Goal: Task Accomplishment & Management: Use online tool/utility

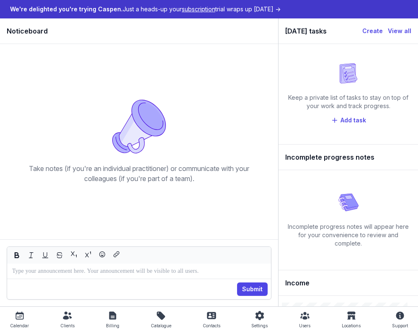
click at [68, 316] on icon at bounding box center [67, 315] width 9 height 8
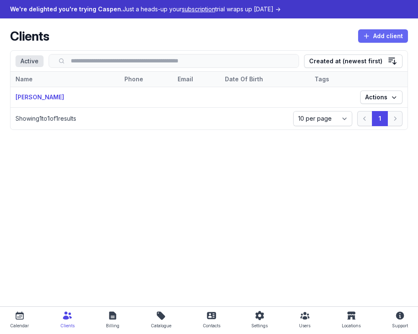
click at [372, 32] on span "Add client" at bounding box center [383, 36] width 40 height 10
select select
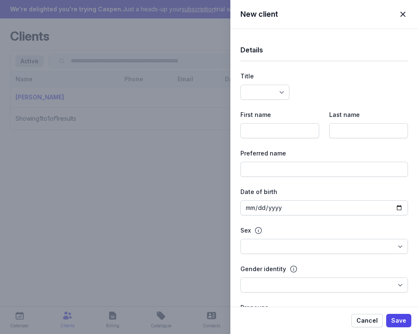
select select
click at [269, 136] on input at bounding box center [279, 130] width 79 height 15
type input "Ash"
click at [334, 129] on input at bounding box center [368, 130] width 79 height 15
type input "O'Brien"
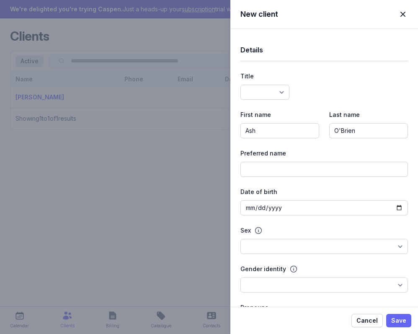
click at [400, 316] on span "Save" at bounding box center [398, 320] width 15 height 10
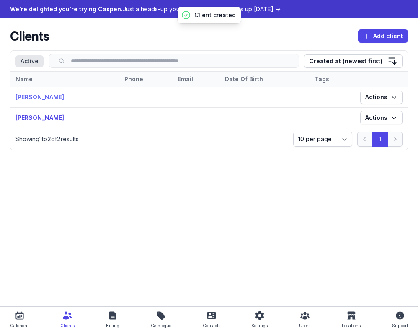
click at [30, 95] on link "[PERSON_NAME]" at bounding box center [39, 96] width 49 height 7
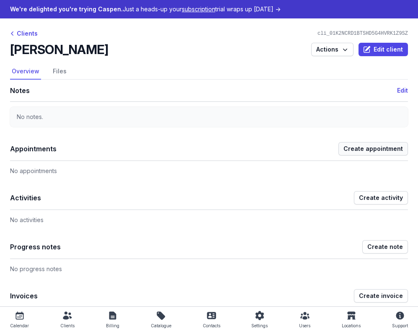
click at [371, 150] on span "Create appointment" at bounding box center [372, 149] width 59 height 10
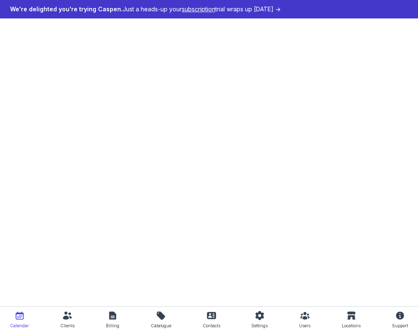
select select "week"
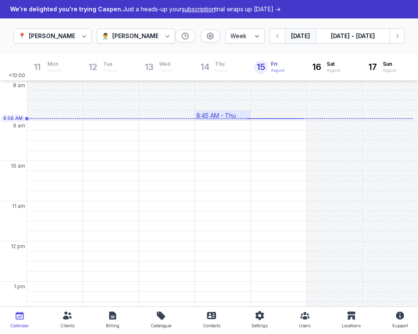
select select
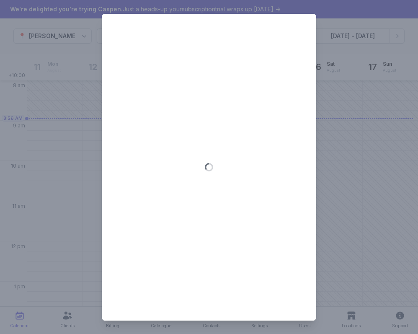
type input "[DATE]"
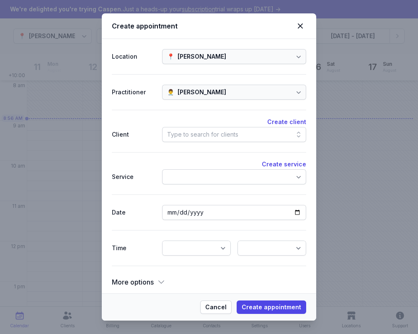
click at [227, 135] on div "Type to search for clients" at bounding box center [202, 134] width 71 height 10
click at [207, 182] on div at bounding box center [234, 176] width 144 height 15
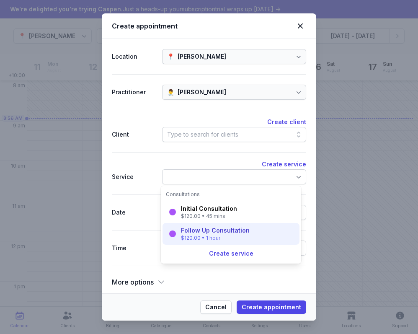
click at [198, 225] on div "Follow Up Consultation $120.00 • 1 hour" at bounding box center [230, 234] width 137 height 22
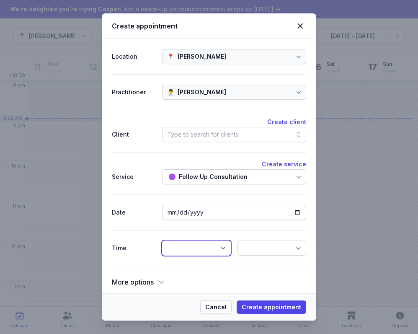
click at [177, 249] on select "12:00 AM 12:15 AM 12:30 AM 12:45 AM 1:00 AM 1:15 AM 1:30 AM 1:45 AM 2:00 AM 2:1…" at bounding box center [196, 247] width 69 height 15
select select "9:00"
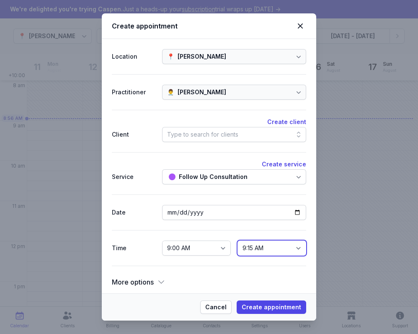
click at [258, 244] on select "9:15 AM 9:30 AM 9:45 AM 10:00 AM 10:15 AM 10:30 AM 10:45 AM 11:00 AM 11:15 AM 1…" at bounding box center [271, 247] width 69 height 15
select select "9:45"
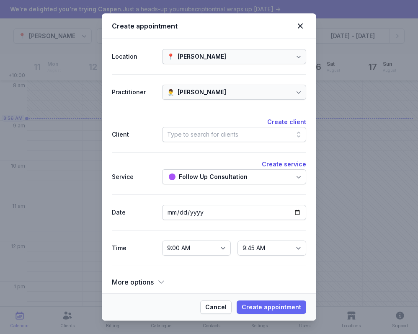
click at [261, 309] on span "Create appointment" at bounding box center [270, 307] width 59 height 10
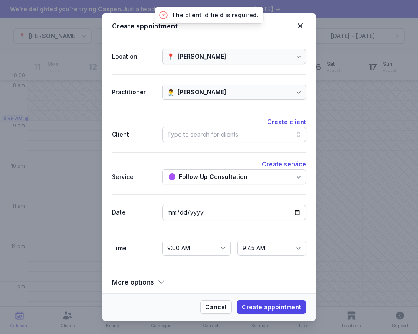
click at [198, 139] on div "Type to search for clients" at bounding box center [234, 134] width 144 height 15
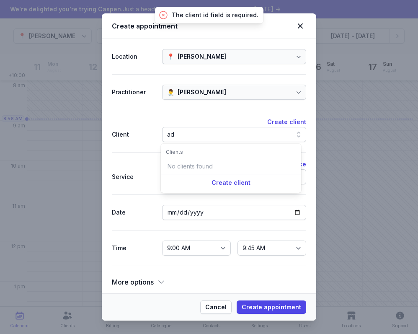
scroll to position [0, 5]
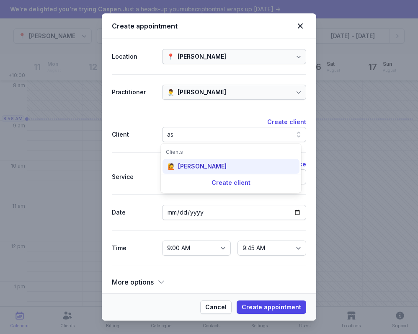
type input "as"
click at [202, 171] on div "🙋 [PERSON_NAME]" at bounding box center [230, 166] width 137 height 15
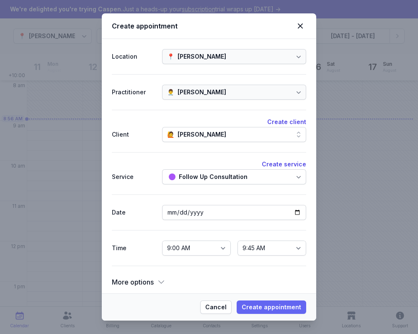
click at [263, 304] on span "Create appointment" at bounding box center [270, 307] width 59 height 10
select select
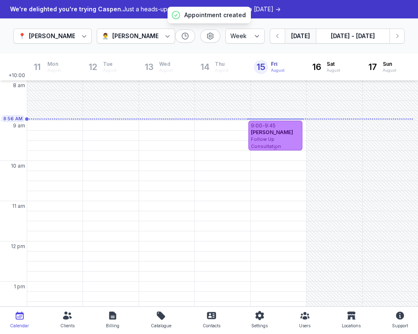
click at [287, 131] on div "[PERSON_NAME]" at bounding box center [275, 132] width 49 height 7
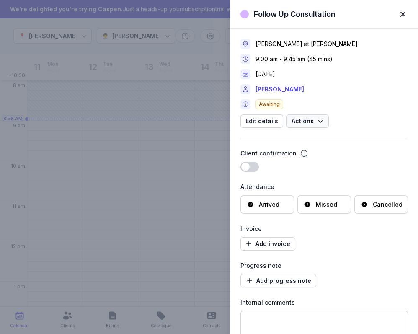
click at [311, 122] on span "Actions" at bounding box center [307, 121] width 32 height 10
click at [277, 89] on link "[PERSON_NAME]" at bounding box center [279, 89] width 49 height 10
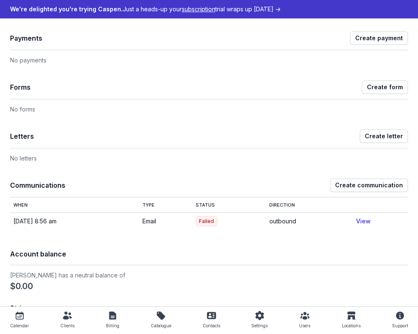
scroll to position [335, 0]
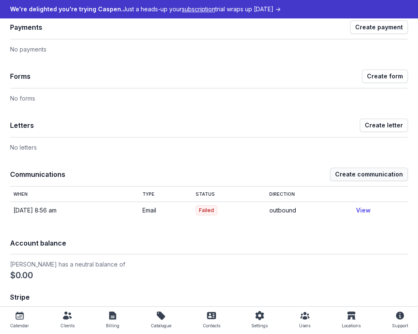
click at [359, 174] on span "Create communication" at bounding box center [369, 174] width 68 height 10
select select "outbound"
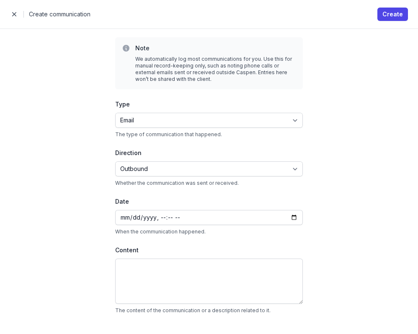
click at [15, 13] on span "button" at bounding box center [14, 14] width 17 height 17
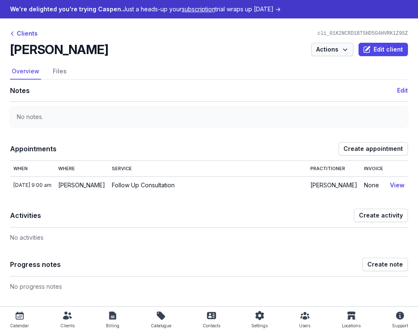
click at [329, 48] on span "Actions" at bounding box center [332, 49] width 32 height 10
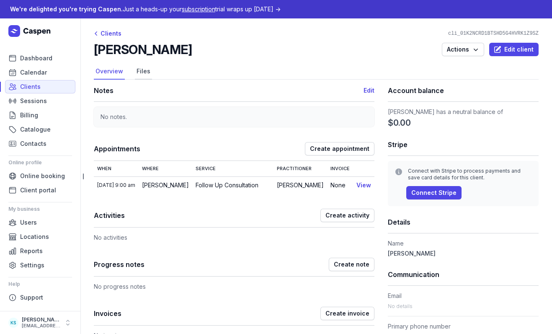
click at [141, 70] on link "Files" at bounding box center [143, 72] width 17 height 16
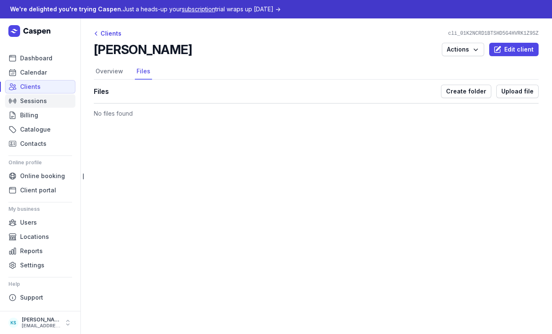
click at [50, 100] on link "Sessions" at bounding box center [40, 100] width 70 height 13
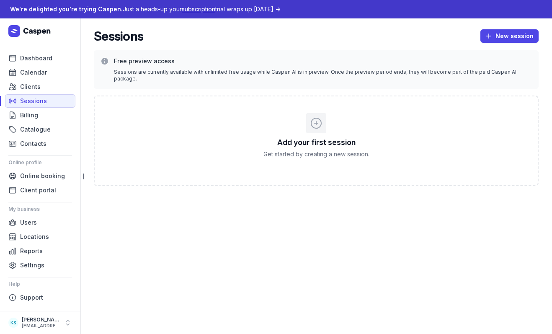
click at [316, 118] on icon at bounding box center [316, 123] width 10 height 10
click at [313, 117] on icon at bounding box center [315, 122] width 13 height 13
click at [417, 38] on span "New session" at bounding box center [509, 36] width 48 height 10
click at [417, 49] on button "Transcribe" at bounding box center [491, 54] width 94 height 12
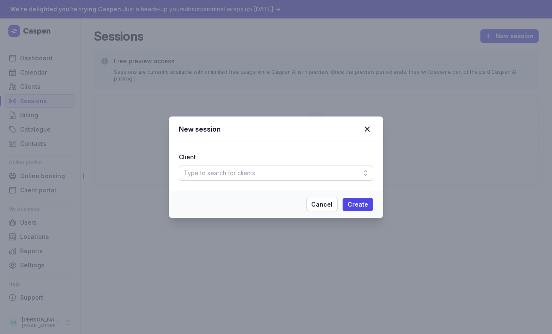
click at [311, 179] on div "Type to search for clients" at bounding box center [276, 172] width 194 height 15
click at [303, 193] on div "Type to search for clients" at bounding box center [275, 191] width 191 height 15
drag, startPoint x: 276, startPoint y: 172, endPoint x: 273, endPoint y: 179, distance: 6.8
click at [275, 173] on div "Type to search for clients" at bounding box center [276, 172] width 194 height 15
click at [265, 191] on div "Type to search for clients" at bounding box center [275, 191] width 191 height 15
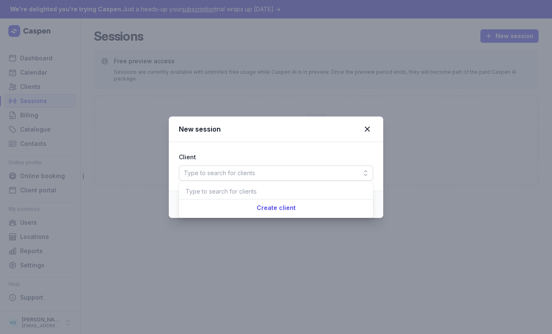
click at [261, 191] on div "Type to search for clients" at bounding box center [275, 191] width 191 height 15
drag, startPoint x: 267, startPoint y: 210, endPoint x: 254, endPoint y: 190, distance: 22.8
click at [267, 210] on div "Create client" at bounding box center [276, 207] width 194 height 17
select select
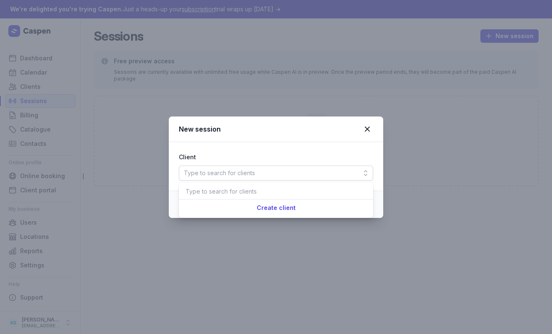
select select
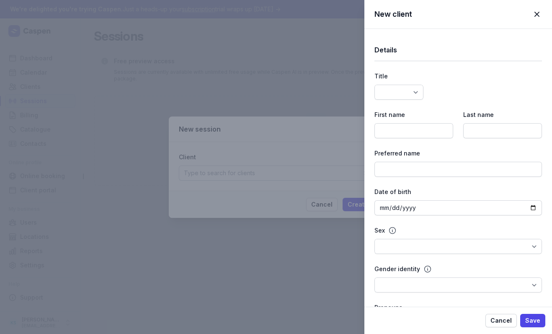
click at [316, 204] on div "New client Close panel Details Title Dr Mr Ms Mrs Miss [PERSON_NAME] Master Fir…" at bounding box center [276, 167] width 552 height 334
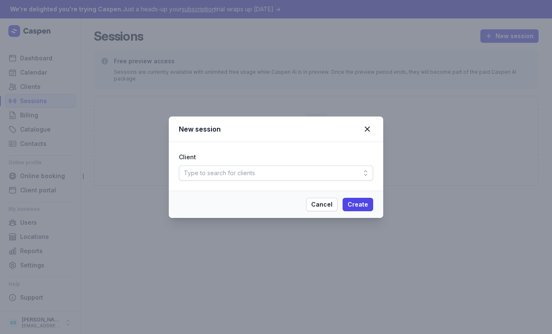
click at [377, 88] on div "New session Client Type to search for clients Cancel Create" at bounding box center [276, 167] width 552 height 334
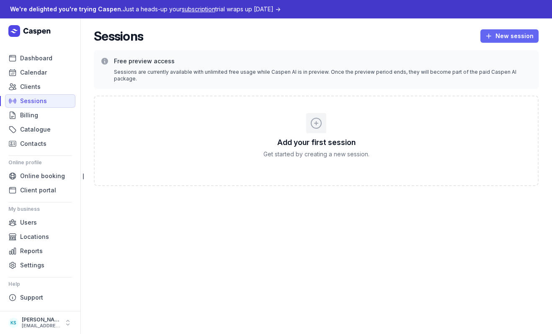
click at [417, 38] on span "New session" at bounding box center [509, 36] width 48 height 10
click at [417, 62] on button "Dictate" at bounding box center [491, 65] width 94 height 12
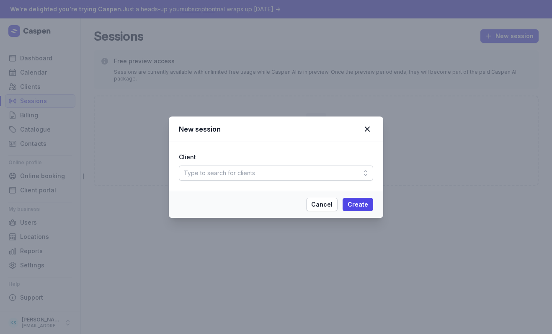
click at [304, 179] on div "Type to search for clients" at bounding box center [276, 172] width 194 height 15
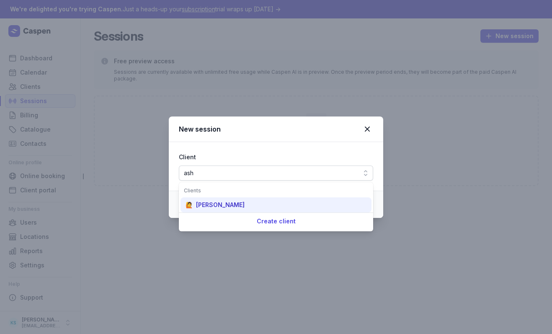
type input "ash"
click at [236, 200] on div "🙋 [PERSON_NAME]" at bounding box center [275, 204] width 191 height 15
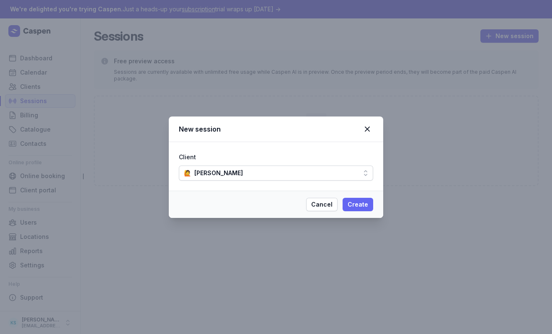
click at [359, 204] on span "Create" at bounding box center [357, 204] width 21 height 10
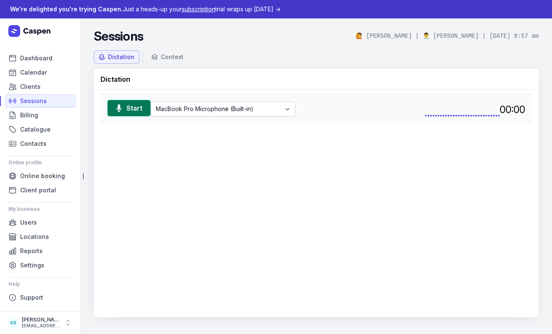
click at [138, 109] on span "Start" at bounding box center [134, 108] width 16 height 10
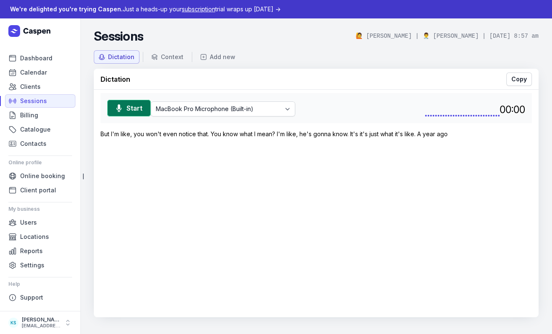
click at [144, 108] on button "Start" at bounding box center [129, 108] width 44 height 17
